Goal: Find specific page/section: Find specific page/section

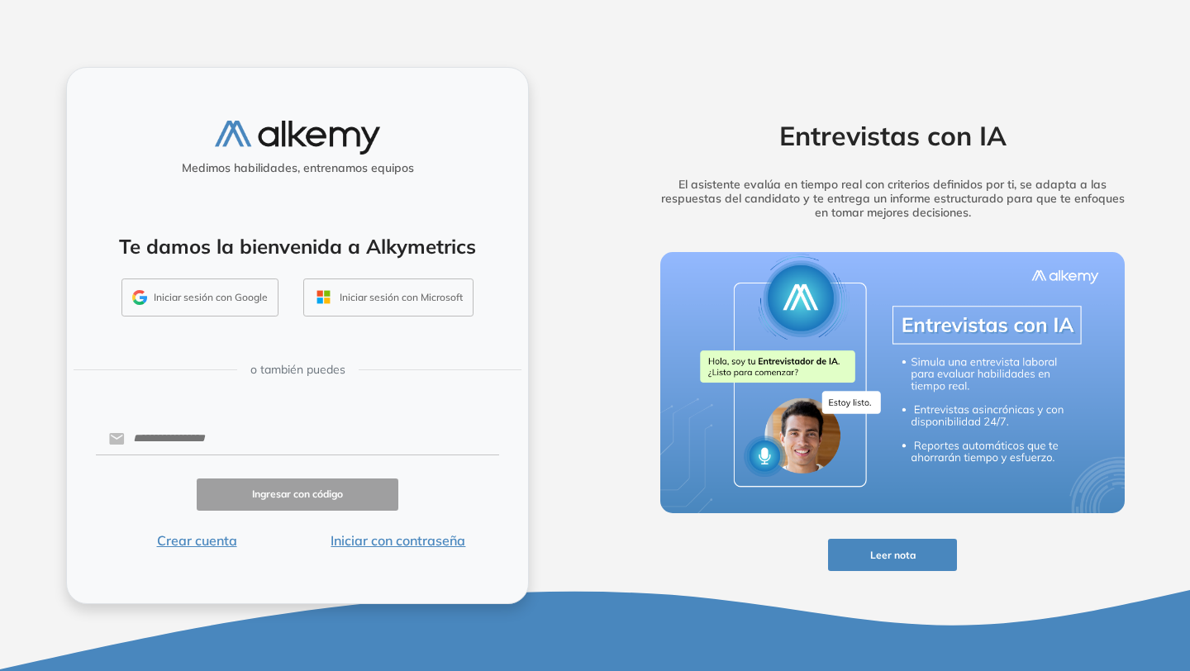
click at [255, 306] on button "Iniciar sesión con Google" at bounding box center [199, 298] width 157 height 38
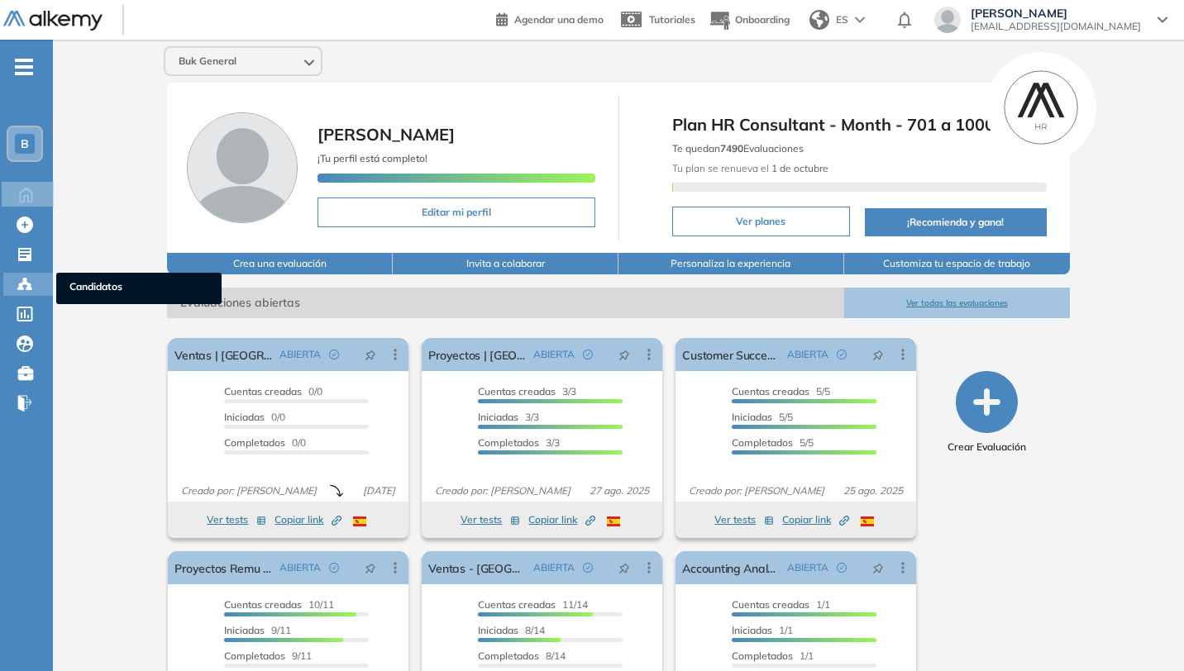
click at [23, 276] on icon at bounding box center [25, 284] width 17 height 17
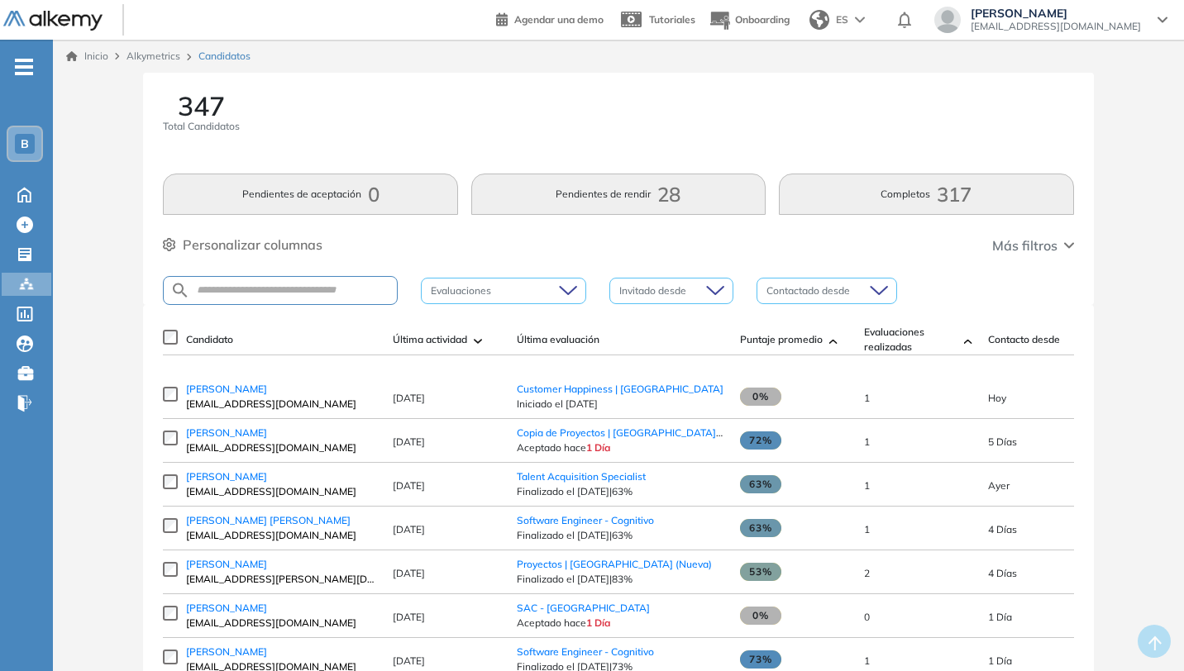
click at [349, 297] on div at bounding box center [280, 290] width 235 height 29
click at [350, 278] on div at bounding box center [280, 290] width 235 height 29
click at [350, 293] on input "text" at bounding box center [293, 290] width 207 height 12
type input "******"
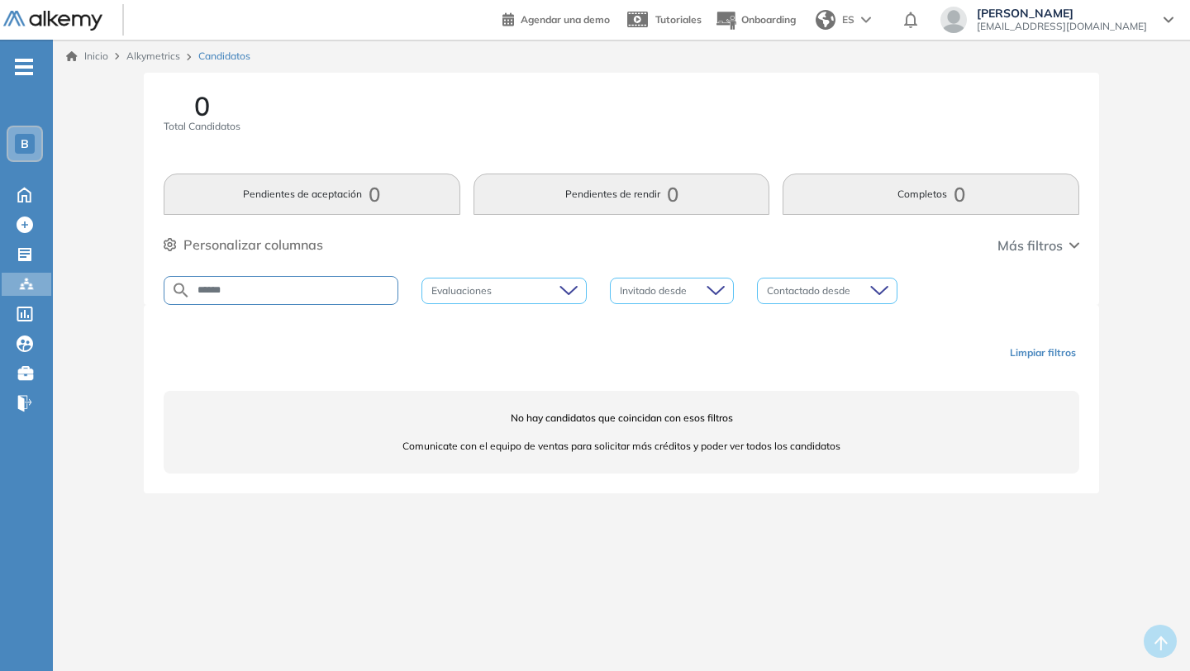
drag, startPoint x: 306, startPoint y: 287, endPoint x: 127, endPoint y: 287, distance: 178.5
click at [131, 287] on div "0 Total Candidatos Pendientes de aceptación 0 Pendientes de rendir 0 Completos …" at bounding box center [622, 303] width 1124 height 460
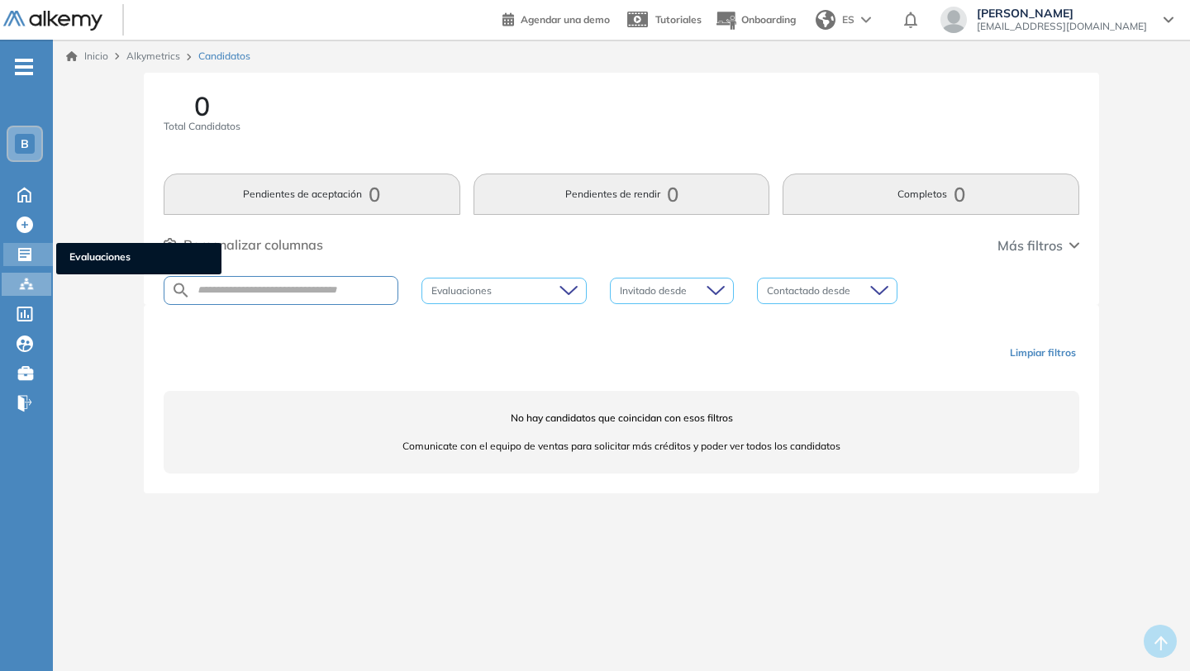
click at [28, 250] on icon at bounding box center [25, 254] width 17 height 17
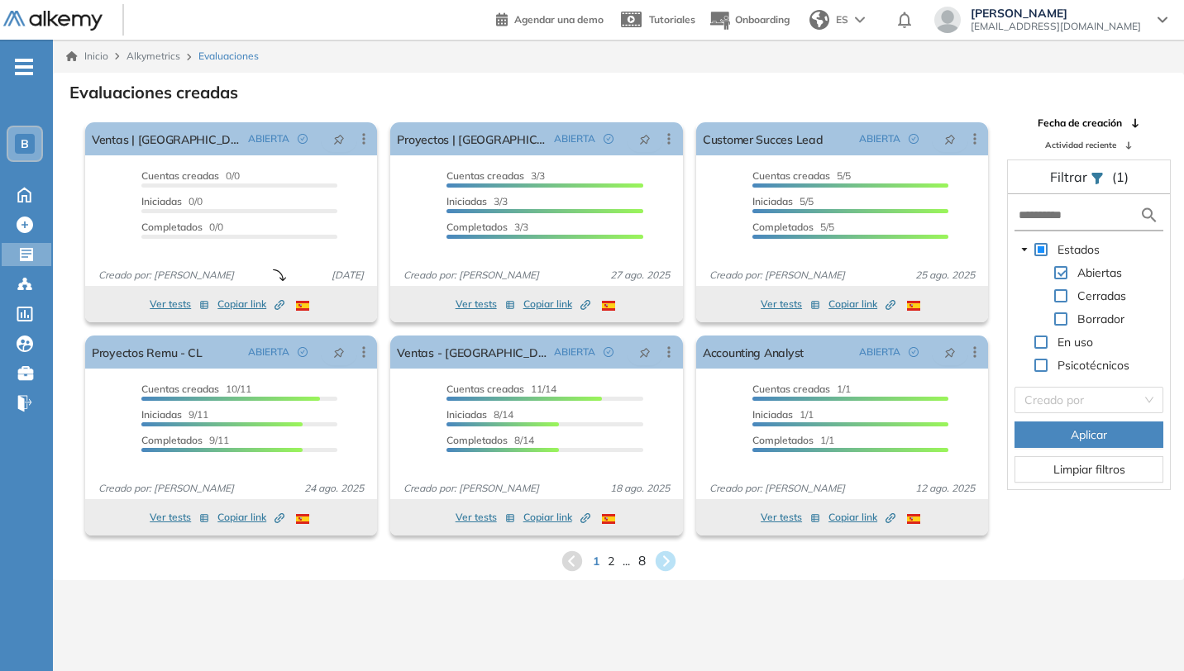
click at [641, 563] on span "8" at bounding box center [640, 560] width 7 height 19
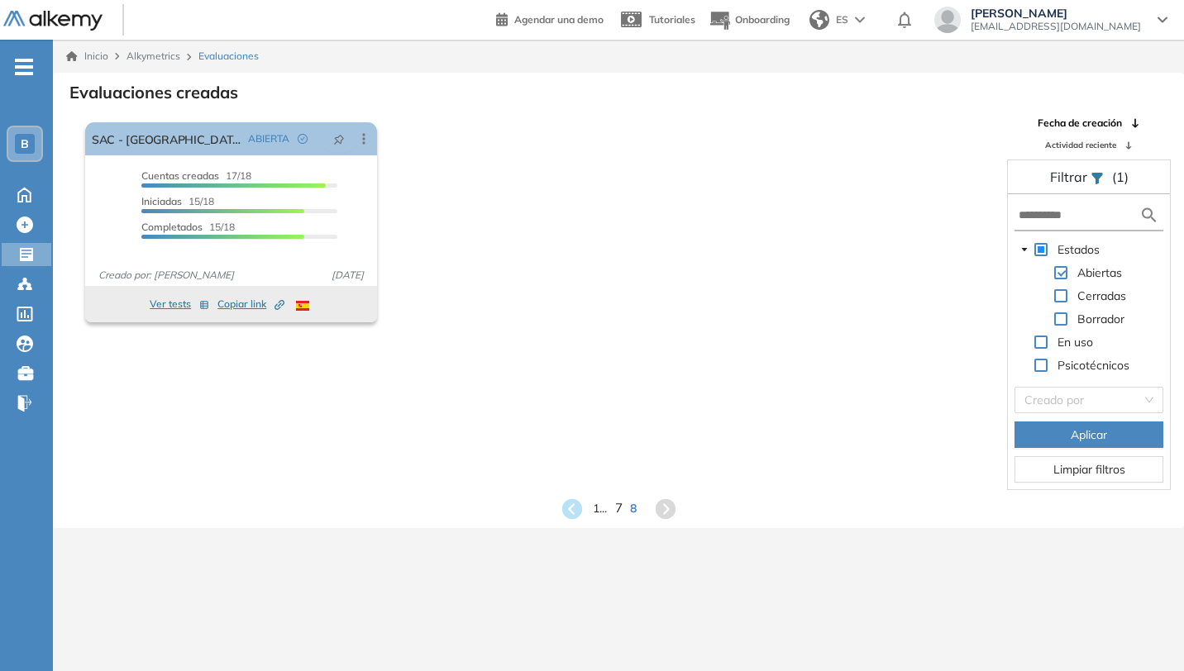
click at [617, 509] on span "7" at bounding box center [617, 508] width 7 height 19
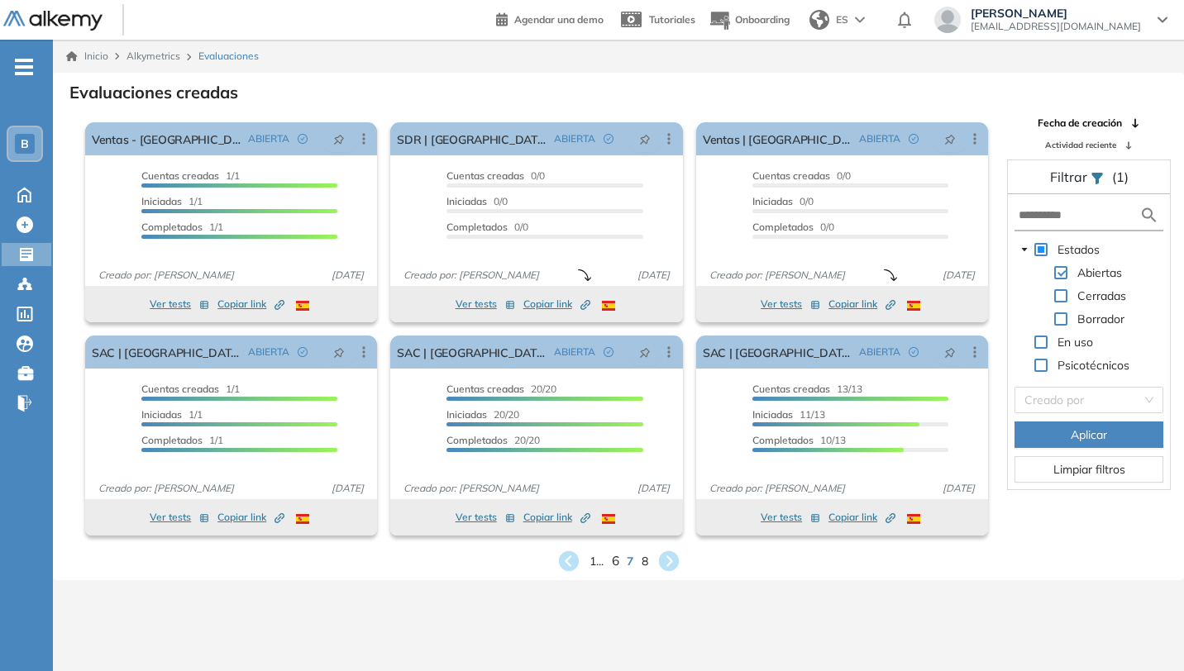
click at [617, 560] on span "6" at bounding box center [614, 560] width 7 height 19
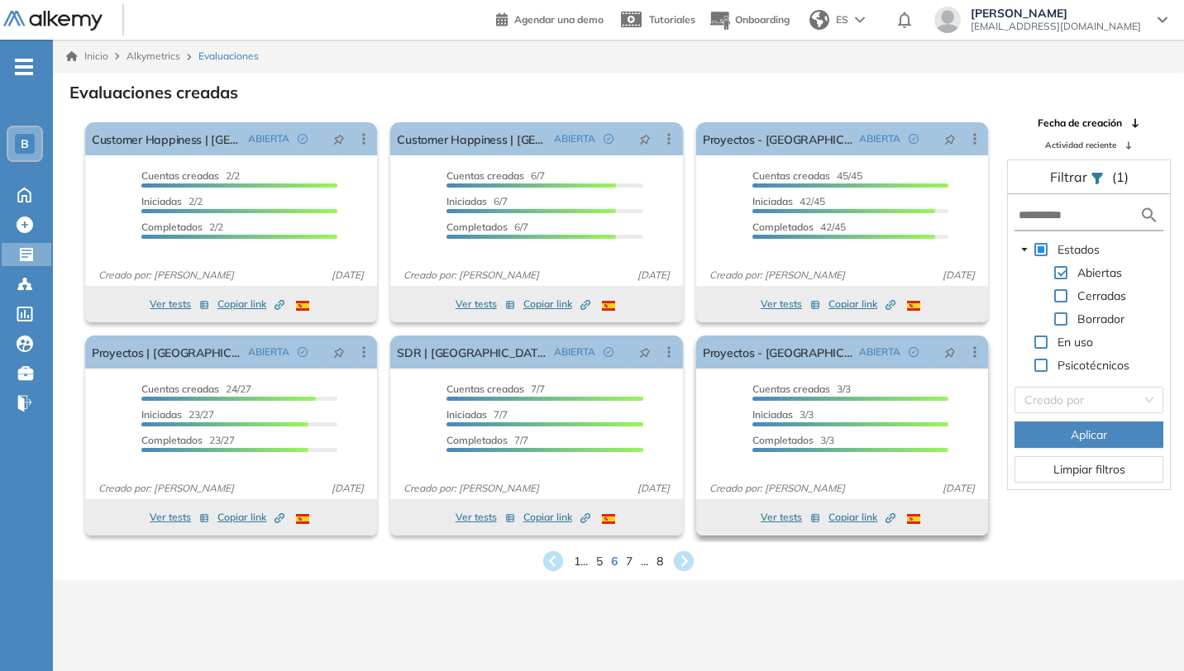
click at [845, 521] on span "Copiar link Created by potrace 1.16, written by [PERSON_NAME] [DATE]-[DATE]" at bounding box center [861, 517] width 67 height 15
